Goal: Task Accomplishment & Management: Manage account settings

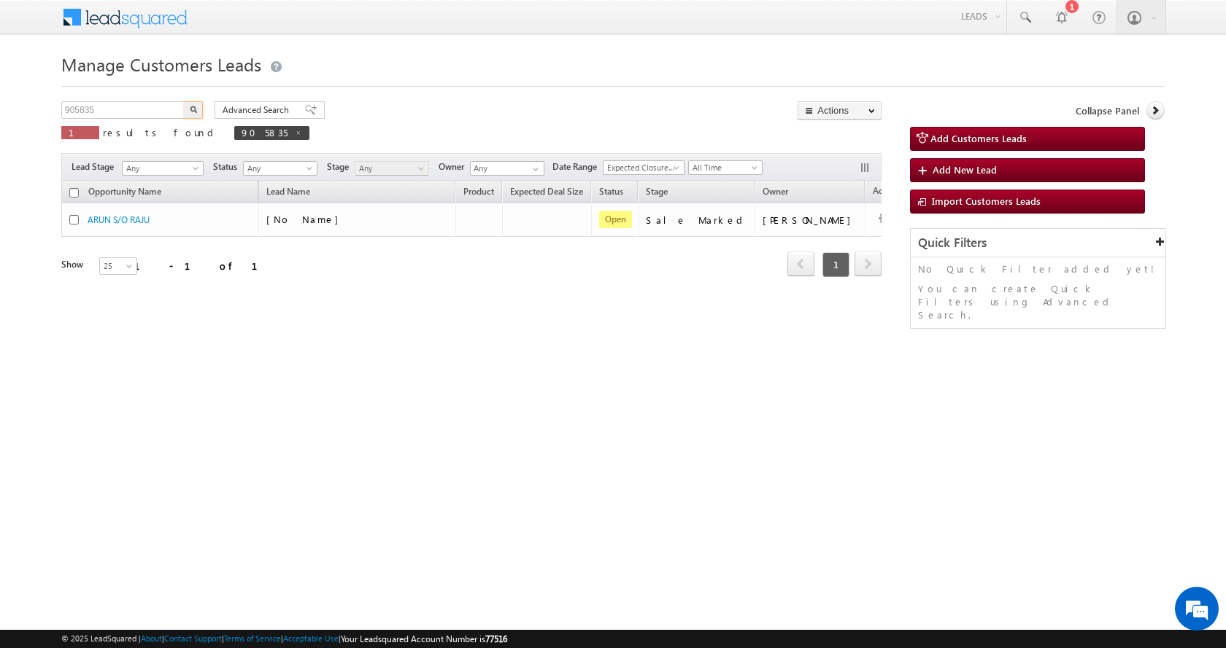
click at [85, 108] on input "905835" at bounding box center [123, 110] width 125 height 18
type input "882228"
click at [184, 101] on button "button" at bounding box center [193, 110] width 19 height 18
click at [86, 106] on input "905835" at bounding box center [123, 110] width 125 height 18
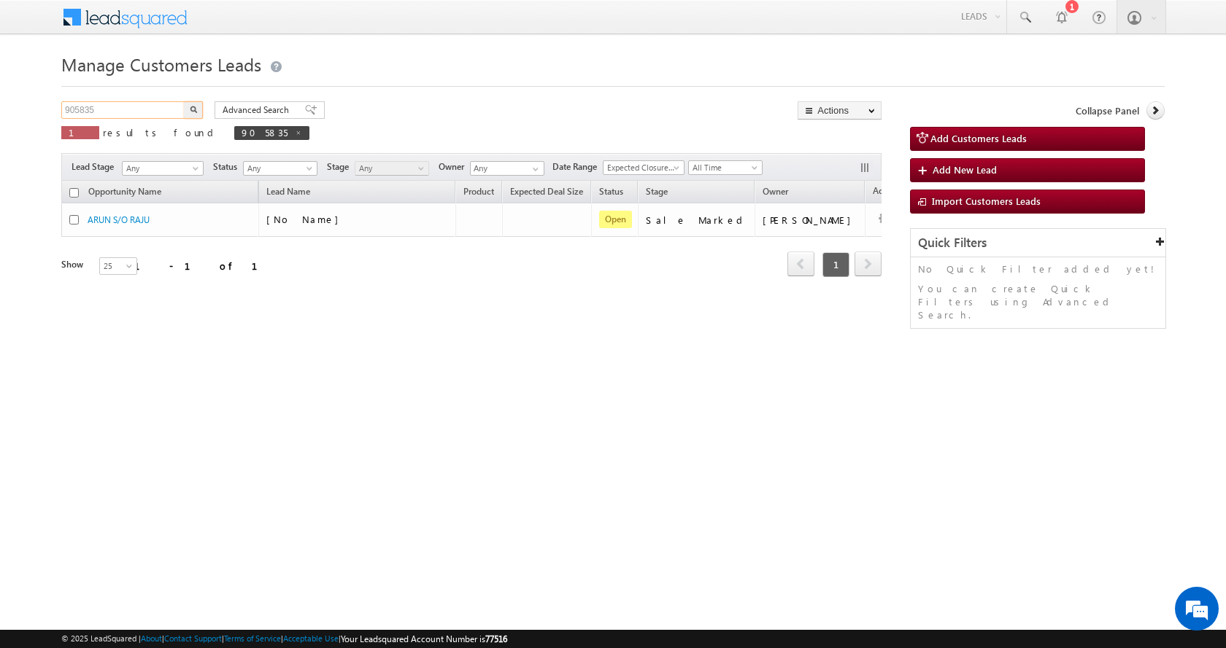
paste input "882228"
type input "882228"
click at [184, 101] on button "button" at bounding box center [193, 110] width 19 height 18
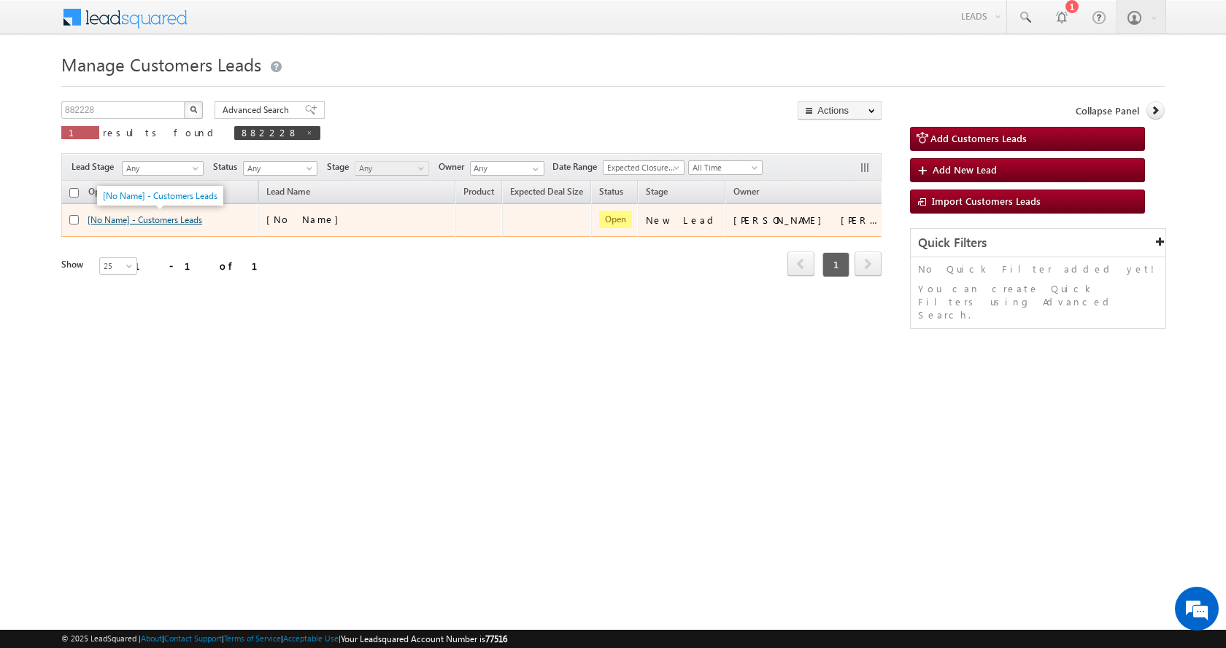
click at [162, 222] on link "[No Name] - Customers Leads" at bounding box center [145, 219] width 115 height 11
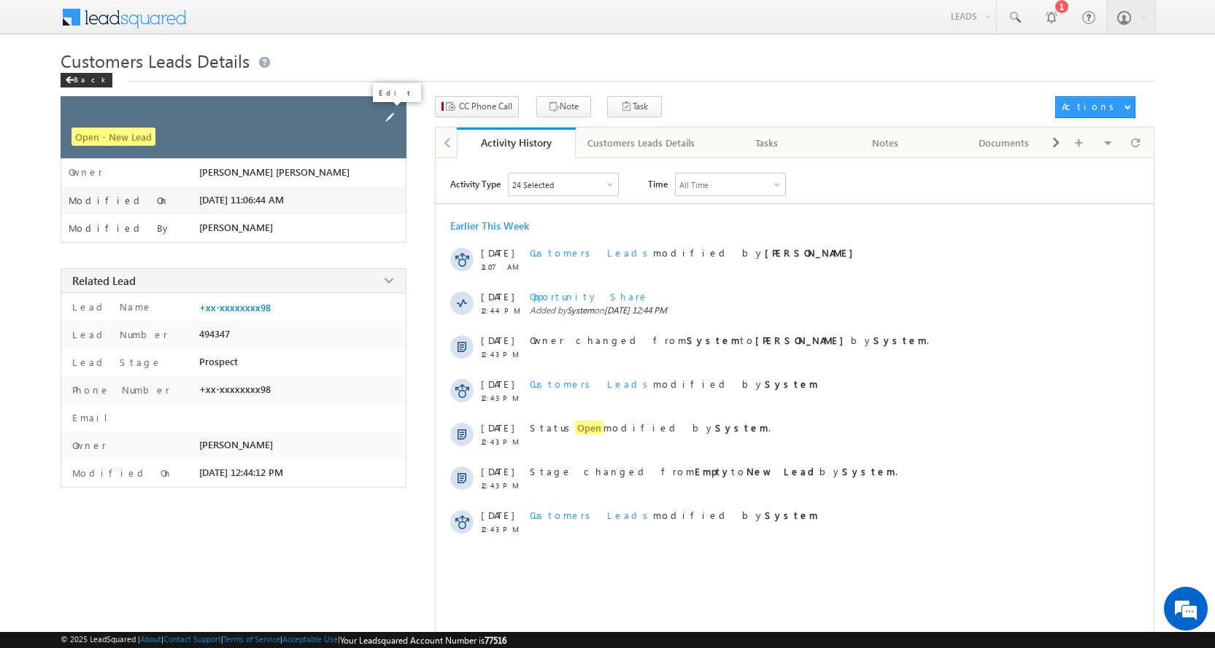
click at [387, 116] on span at bounding box center [390, 117] width 16 height 16
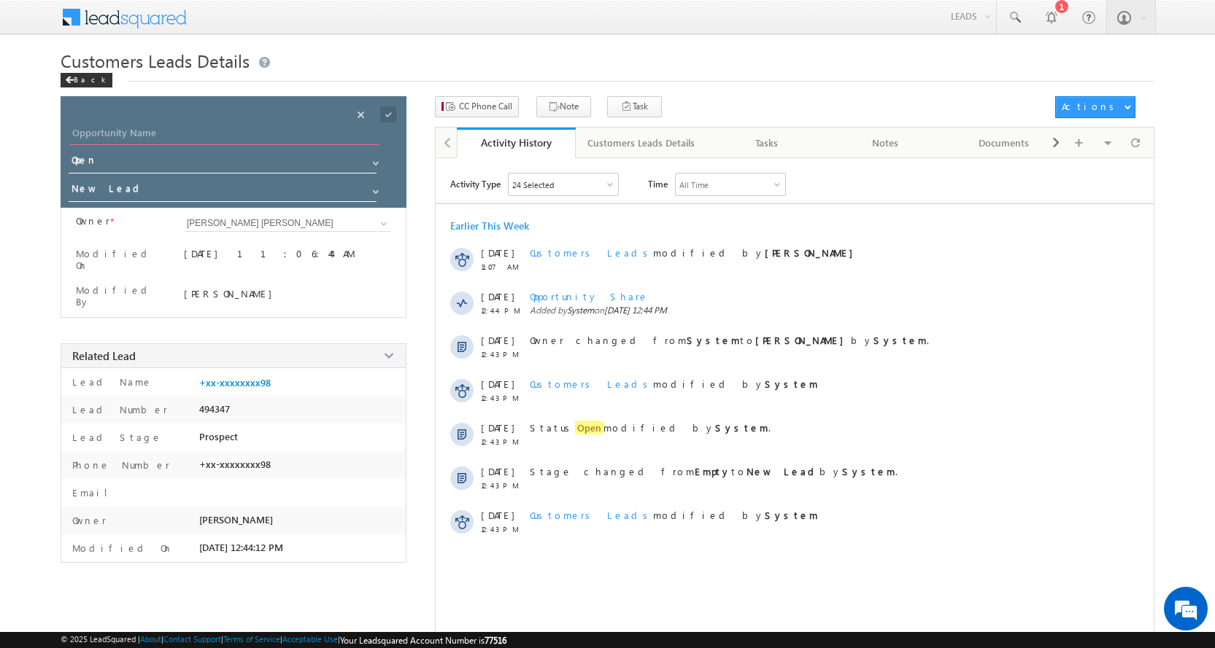
click at [111, 133] on input "Opportunity Name" at bounding box center [224, 135] width 310 height 20
paste input "[PERSON_NAME]"
type input "[PERSON_NAME]"
click at [371, 191] on span at bounding box center [376, 192] width 12 height 12
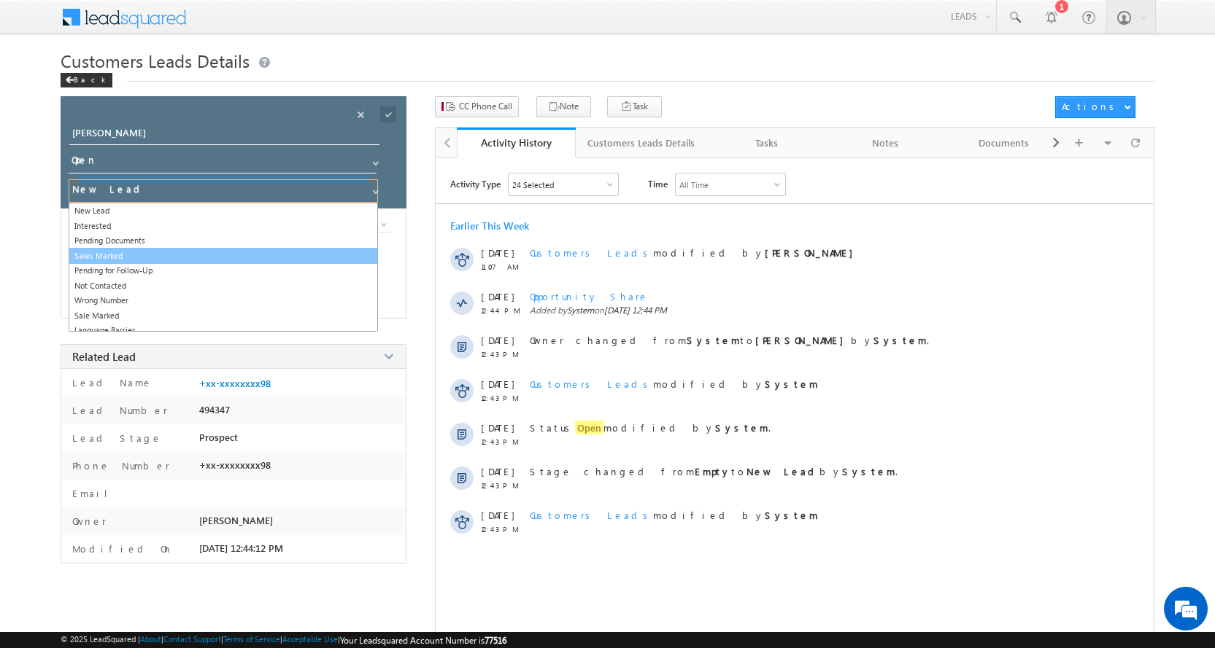
click at [97, 255] on link "Sales Marked" at bounding box center [223, 256] width 309 height 17
type input "Sales Marked"
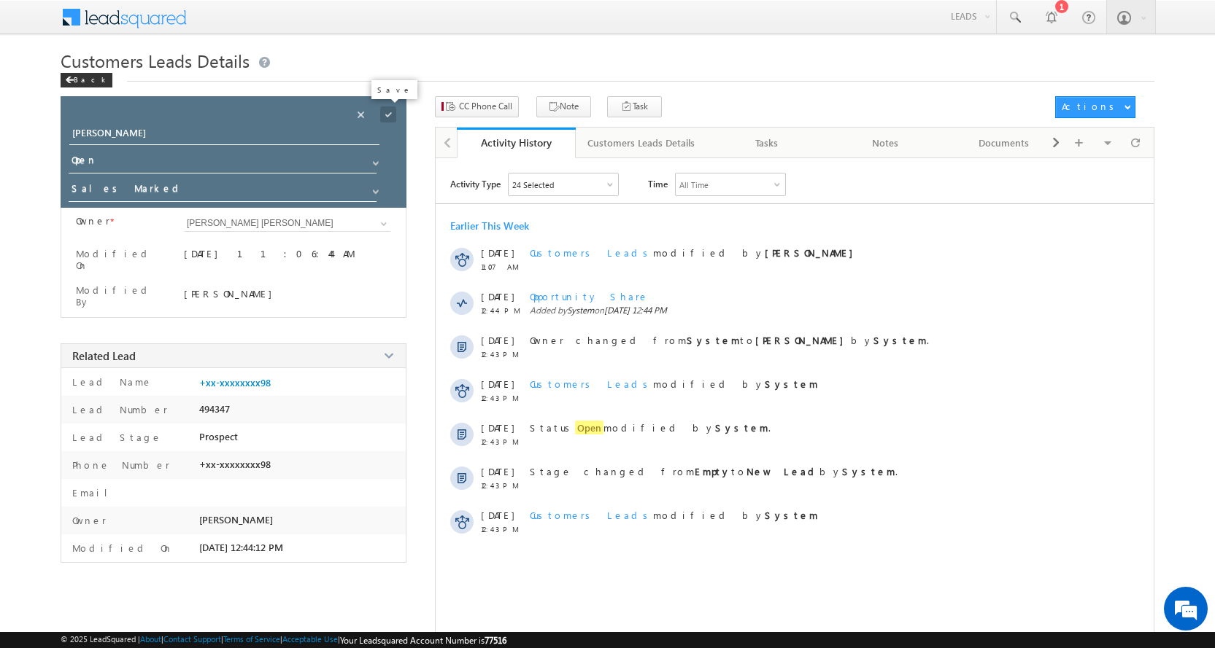
click at [388, 111] on span at bounding box center [388, 115] width 16 height 16
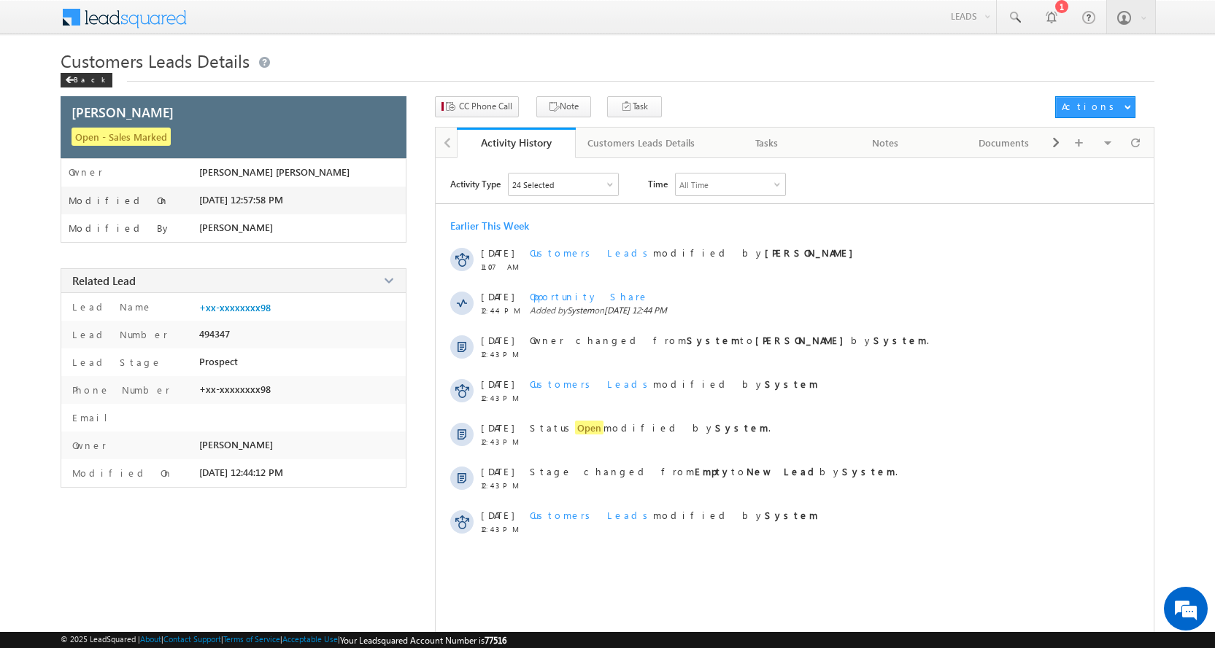
click at [494, 119] on div "CC Phone Call Note Task Actions Automation Report" at bounding box center [794, 111] width 719 height 31
click at [491, 110] on span "CC Phone Call" at bounding box center [485, 106] width 53 height 13
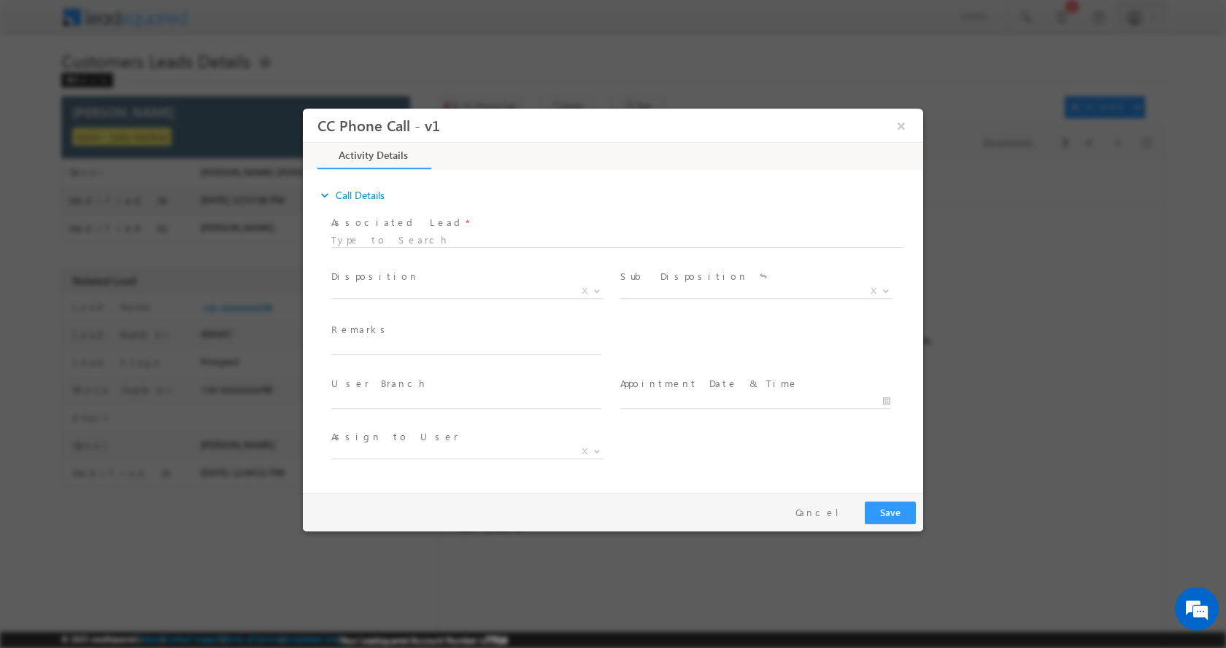
select select "akash.mamidwar@sgrlimited.in"
click at [425, 346] on input "text" at bounding box center [466, 347] width 270 height 15
paste input "-NITIN GAJANAN JADHAV-7083576098-HOME-LOAN-10 L-PV-20 L-REG-AGE-29-JOB-25 K-EMI…"
type input "-NITIN GAJANAN JADHAV-7083576098-HOME-LOAN-10 L-PV-20 L-REG-AGE-29-JOB-25 K-EMI…"
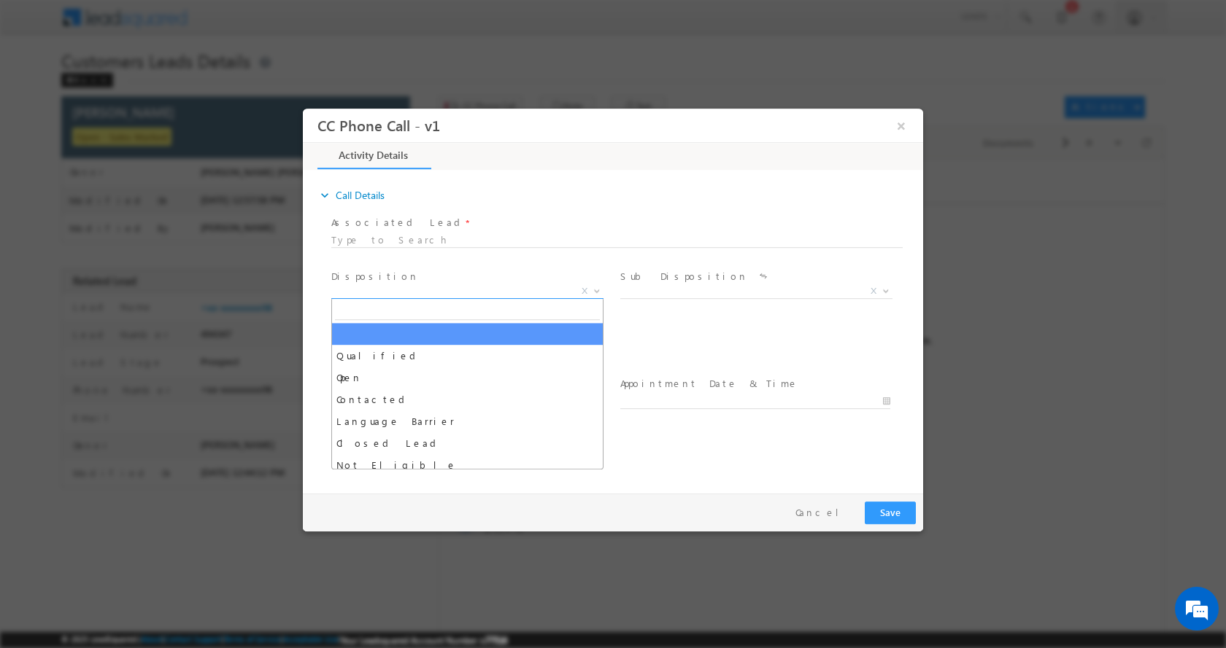
click at [593, 292] on span at bounding box center [595, 290] width 15 height 19
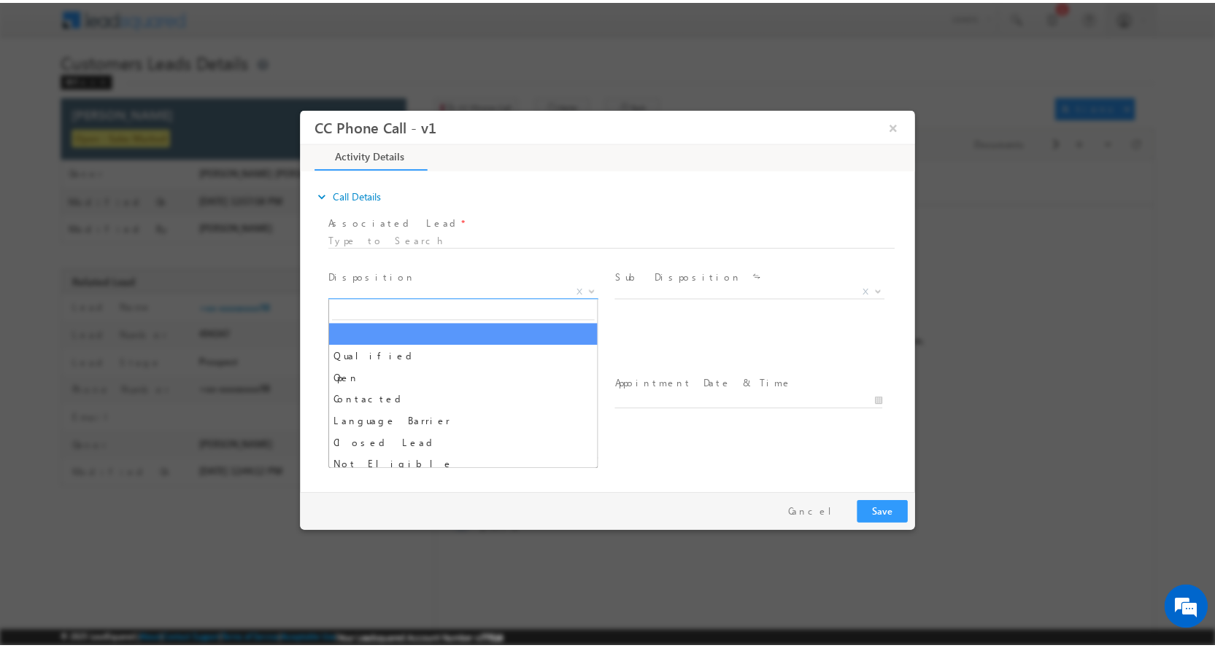
scroll to position [0, 0]
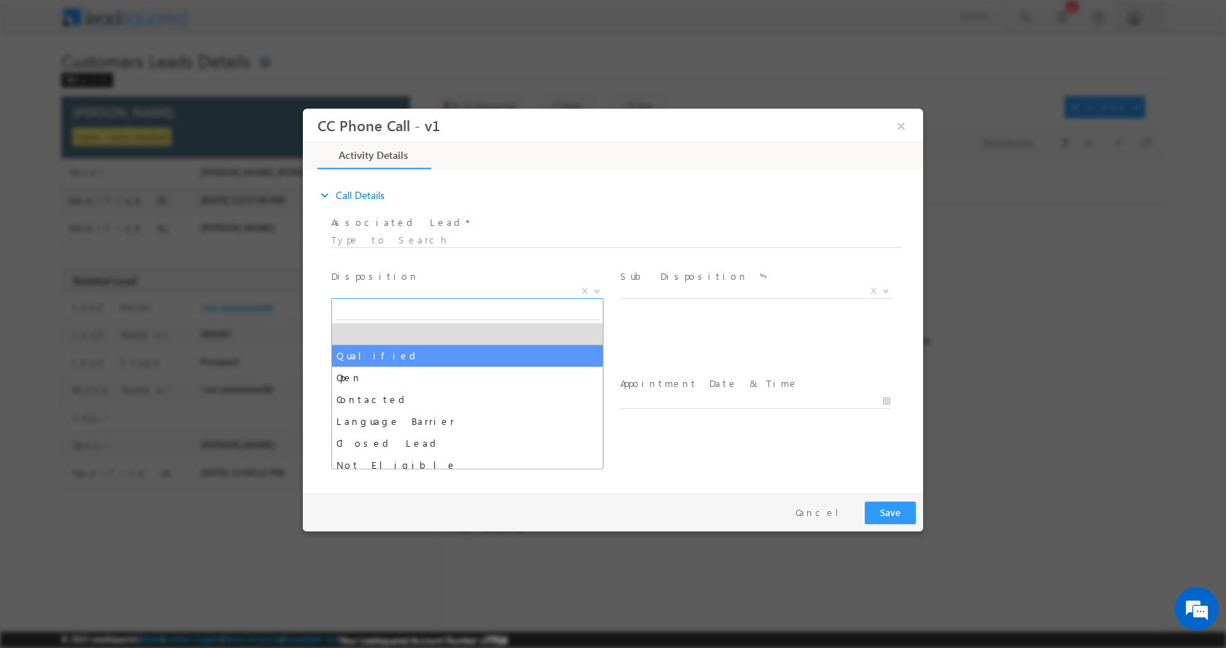
select select "Qualified"
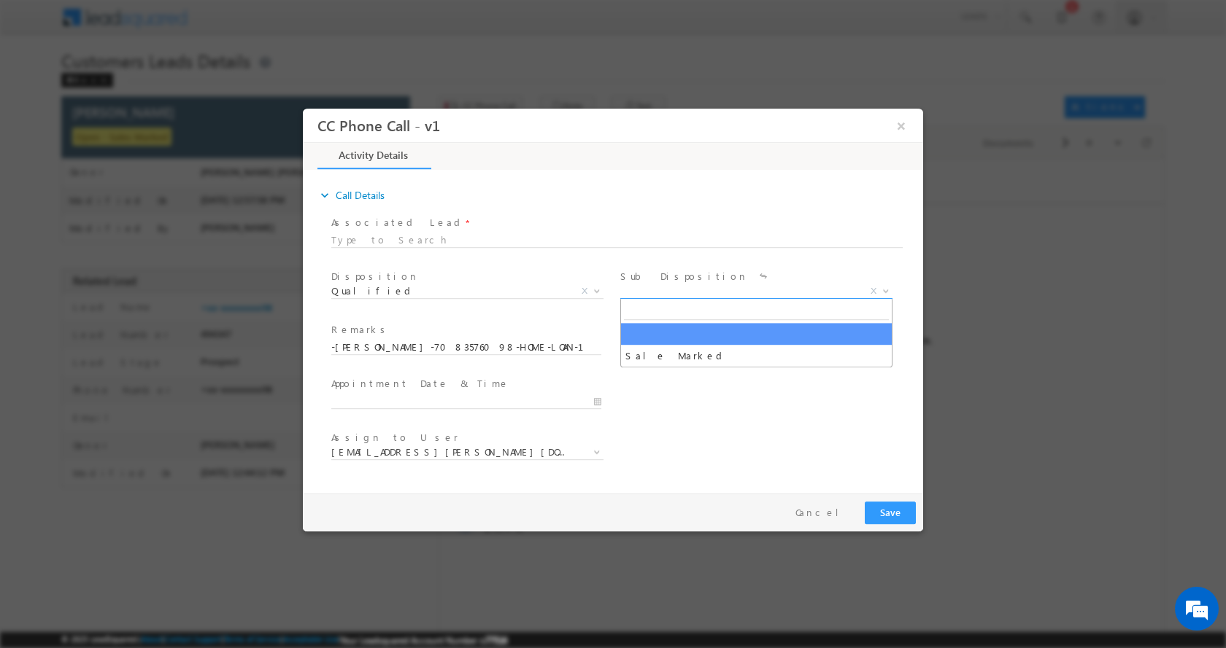
click at [886, 285] on span at bounding box center [884, 290] width 15 height 19
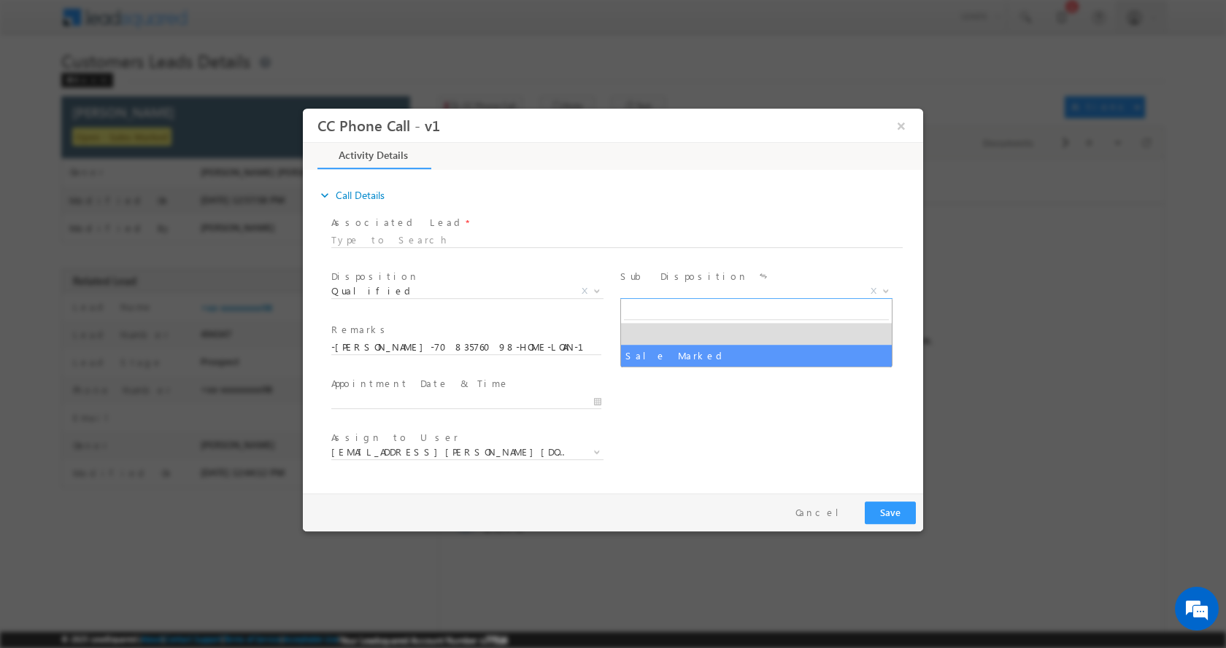
select select "Sale Marked"
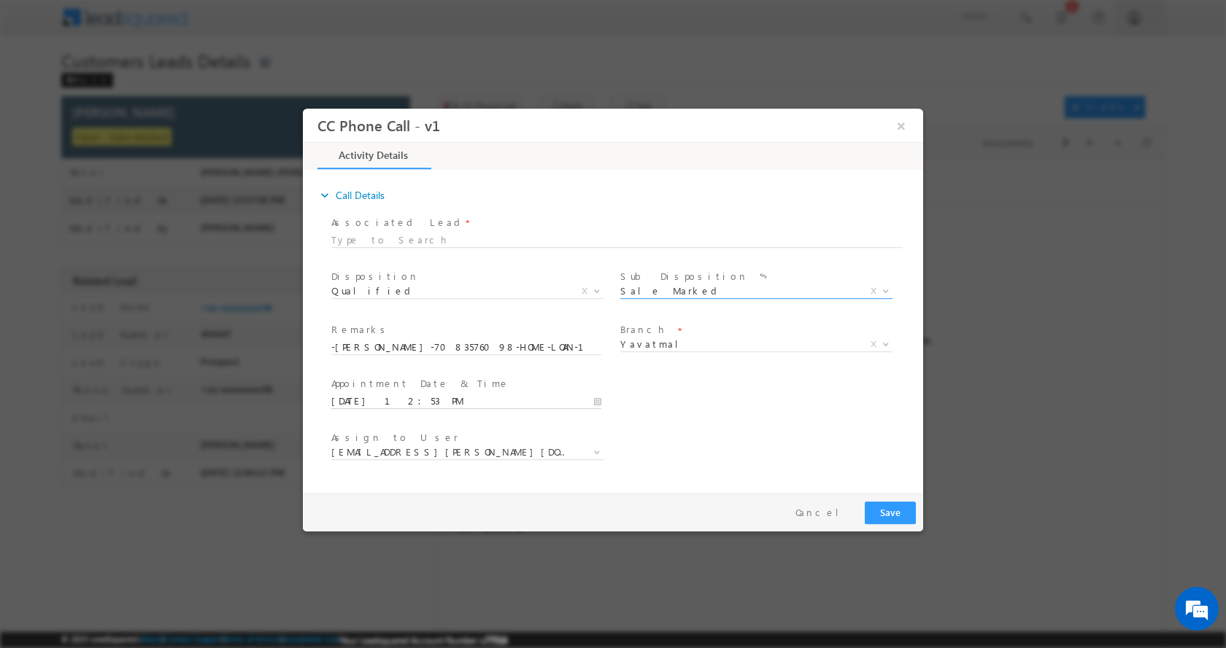
click at [598, 397] on input "09/20/2025 12:53 PM" at bounding box center [466, 401] width 270 height 15
type input "09/22/2025 11:53 AM"
type input "11"
click at [384, 388] on span at bounding box center [387, 387] width 10 height 11
click at [426, 381] on input "53" at bounding box center [425, 383] width 61 height 9
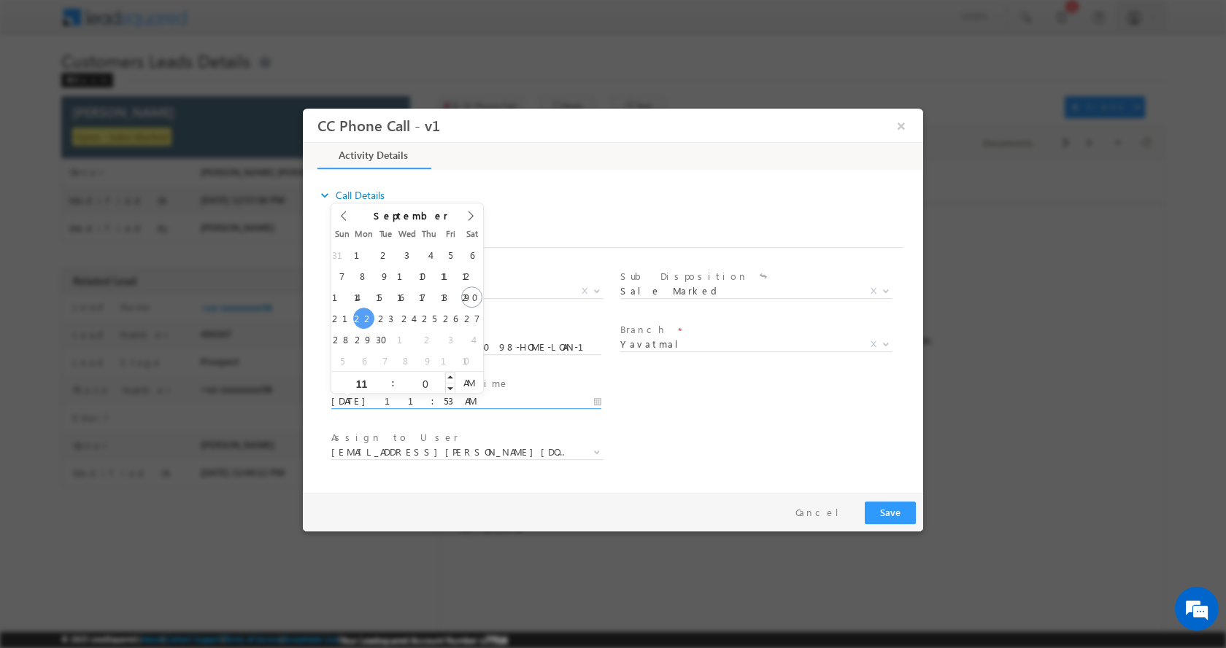
type input "00"
type input "09/22/2025 11:00 AM"
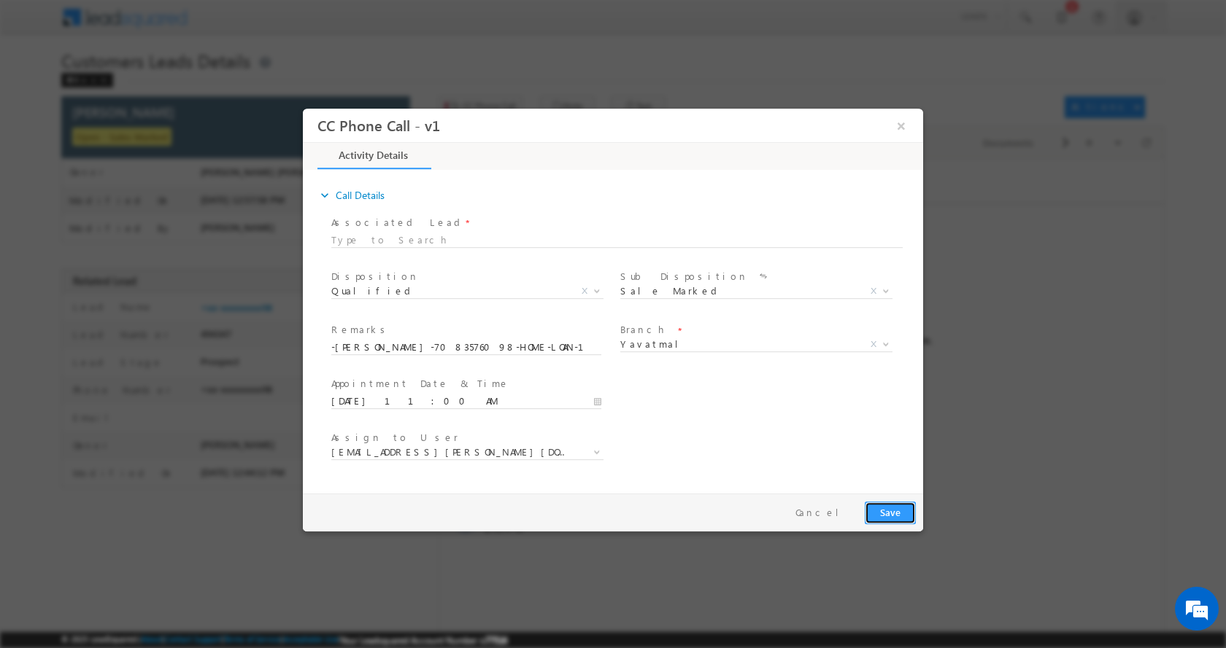
click at [897, 515] on button "Save" at bounding box center [889, 512] width 51 height 23
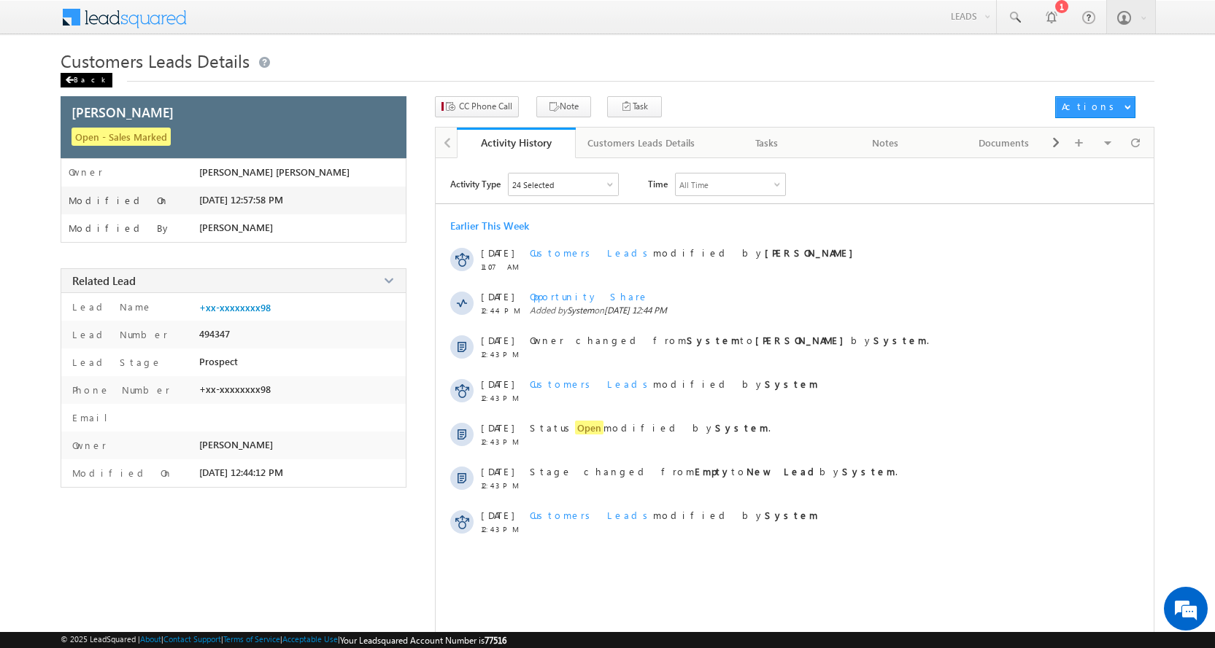
click at [80, 77] on div "Back" at bounding box center [87, 80] width 52 height 15
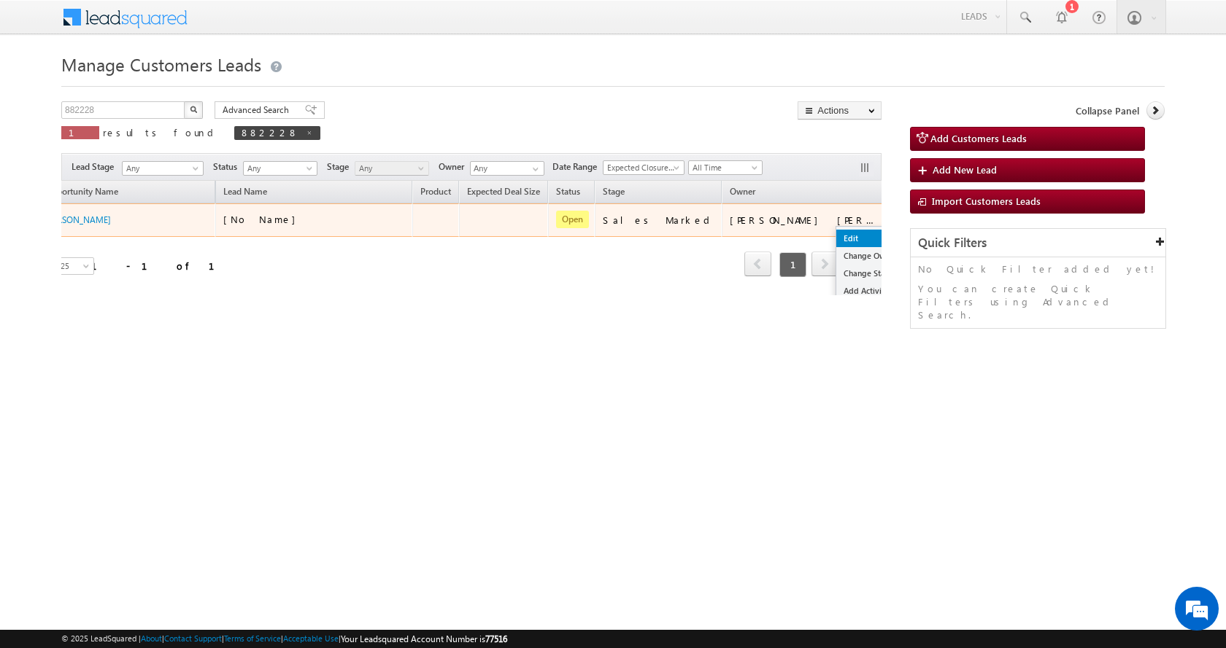
click at [836, 232] on link "Edit" at bounding box center [872, 239] width 73 height 18
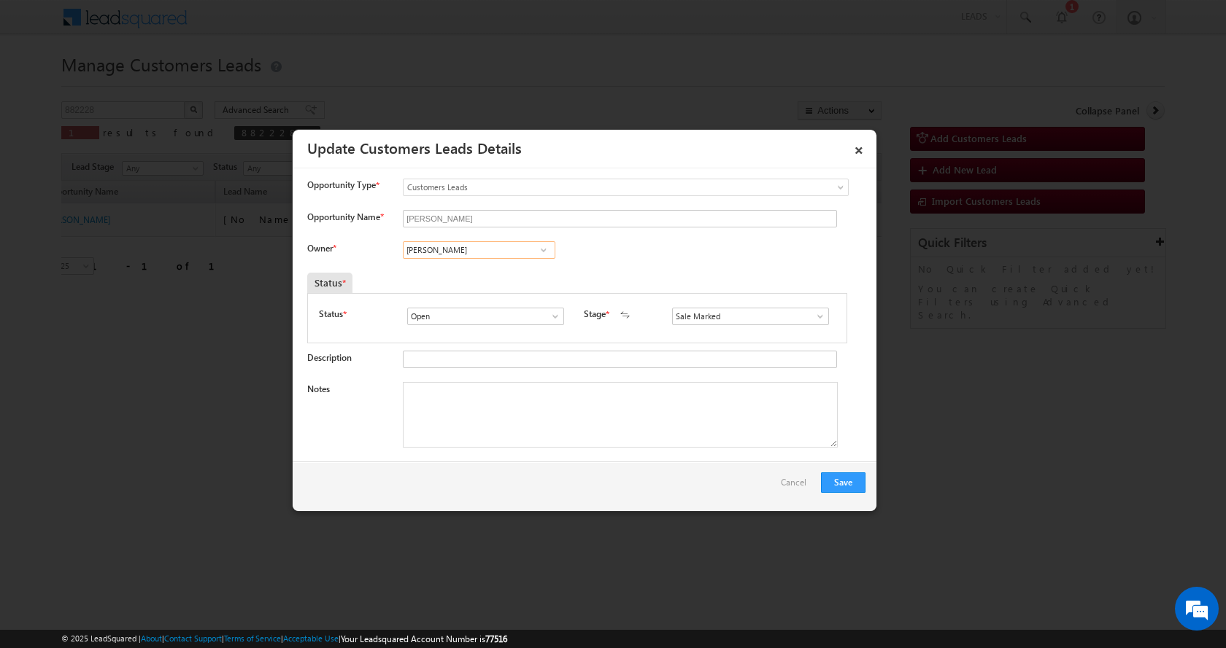
click at [430, 247] on input "[PERSON_NAME]" at bounding box center [479, 250] width 152 height 18
paste input "[PERSON_NAME] Uttar"
click at [442, 271] on link "[PERSON_NAME] [GEOGRAPHIC_DATA] [EMAIL_ADDRESS][PERSON_NAME][DOMAIN_NAME]" at bounding box center [479, 273] width 152 height 28
type input "[PERSON_NAME] [PERSON_NAME]"
click at [476, 406] on textarea "Notes" at bounding box center [620, 415] width 435 height 66
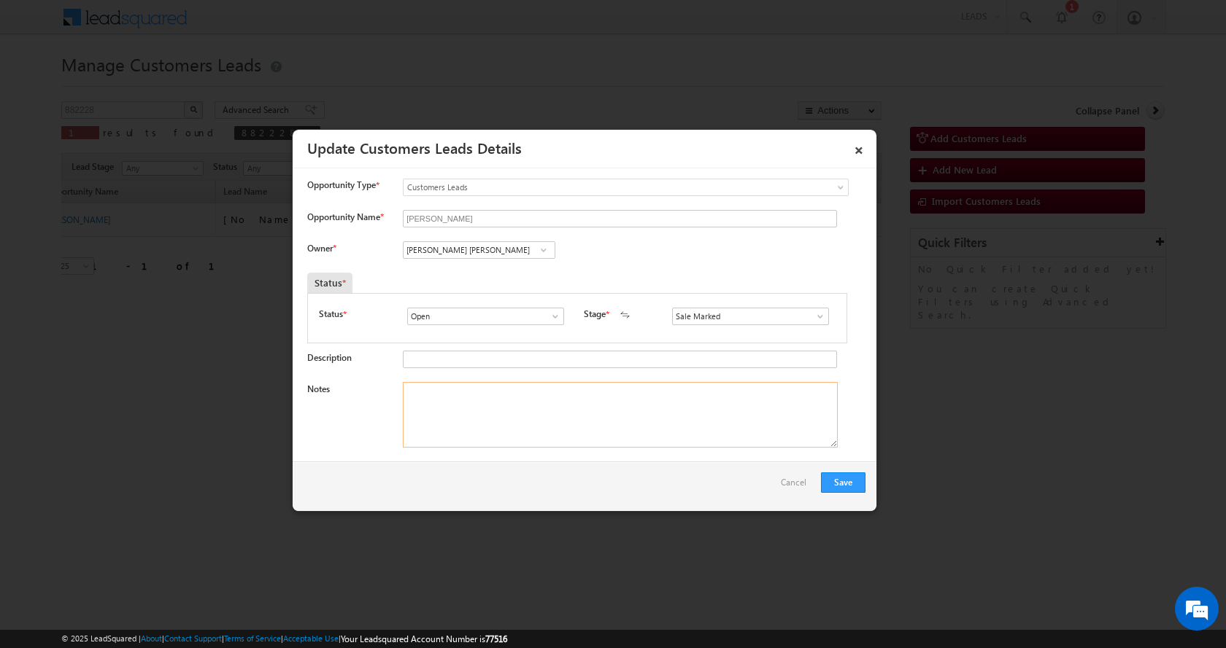
paste textarea "-[PERSON_NAME]-7083576098-HOME CONSTRUCTION-LOAN-10 L-PV-20 L-REG-AGE-[DEMOGRAP…"
type textarea "-[PERSON_NAME]-7083576098-HOME CONSTRUCTION-LOAN-10 L-PV-20 L-REG-AGE-[DEMOGRAP…"
click at [842, 482] on button "Save" at bounding box center [843, 483] width 44 height 20
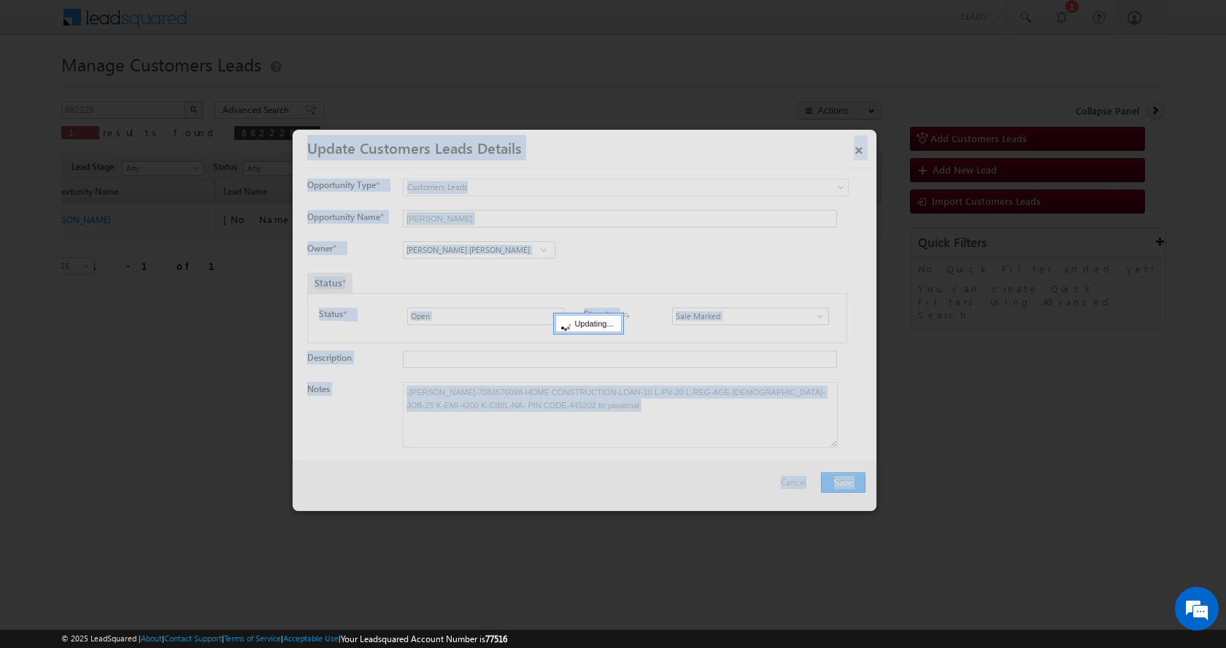
click at [842, 482] on div at bounding box center [585, 321] width 584 height 382
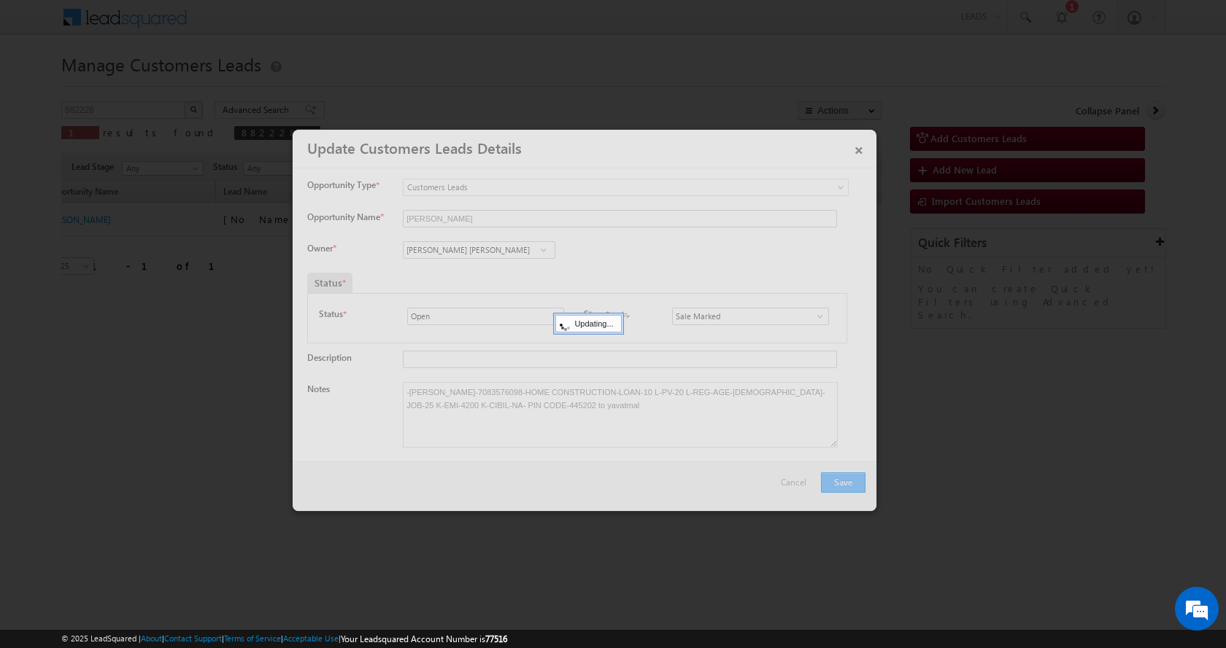
click at [842, 482] on div at bounding box center [585, 321] width 584 height 382
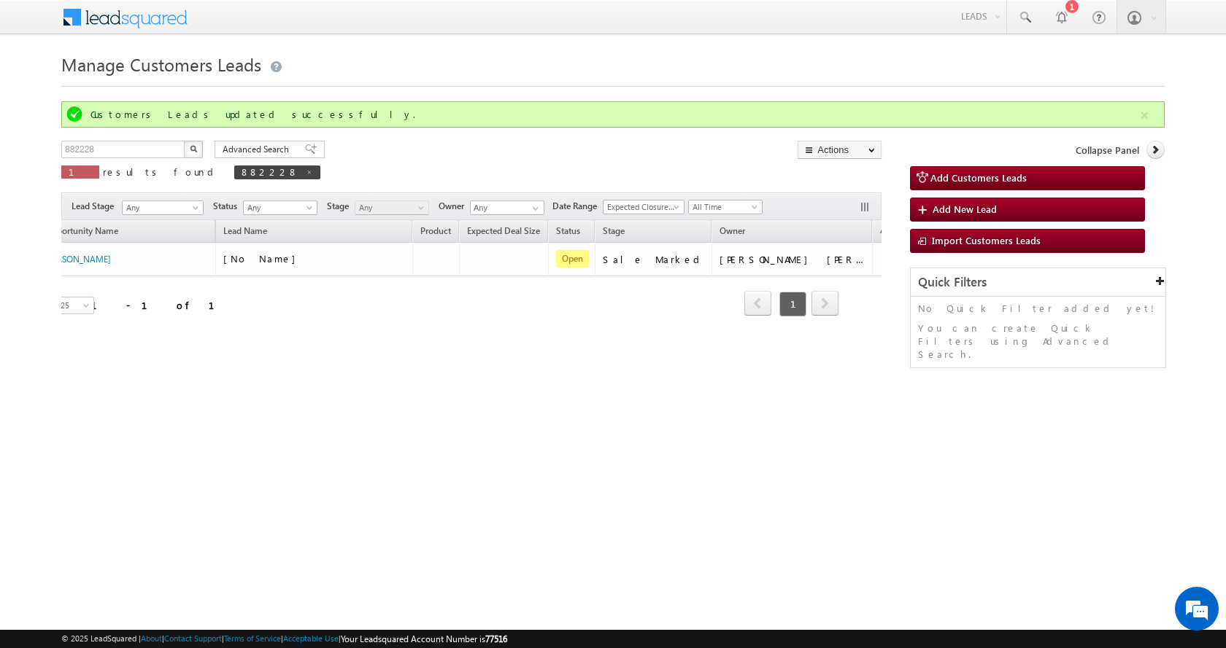
scroll to position [0, 39]
